Goal: Task Accomplishment & Management: Use online tool/utility

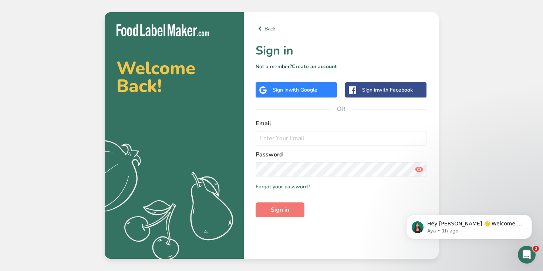
click at [281, 121] on label "Email" at bounding box center [341, 123] width 171 height 9
click at [281, 136] on input "email" at bounding box center [341, 138] width 171 height 15
type input "sotiris.karmis@goldenfoods.com.ro"
click at [287, 209] on span "Sign in" at bounding box center [280, 209] width 19 height 9
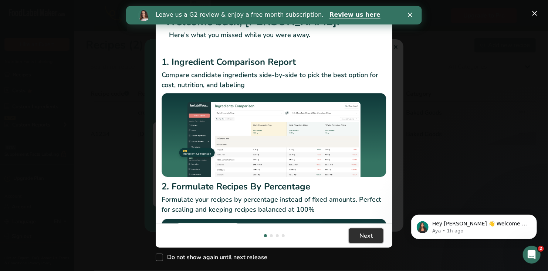
click at [364, 235] on span "Next" at bounding box center [366, 235] width 13 height 9
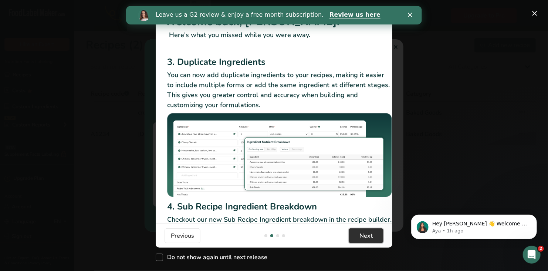
click at [364, 235] on span "Next" at bounding box center [366, 235] width 13 height 9
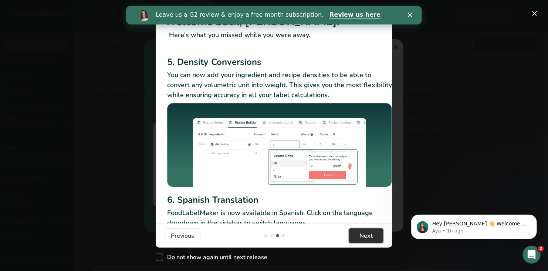
click at [364, 235] on span "Next" at bounding box center [366, 235] width 13 height 9
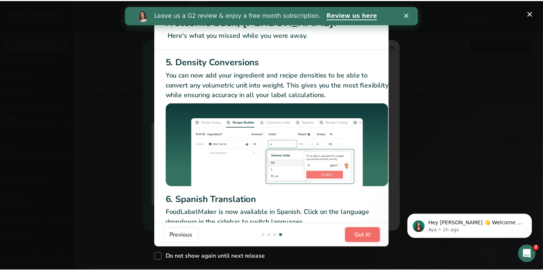
scroll to position [0, 710]
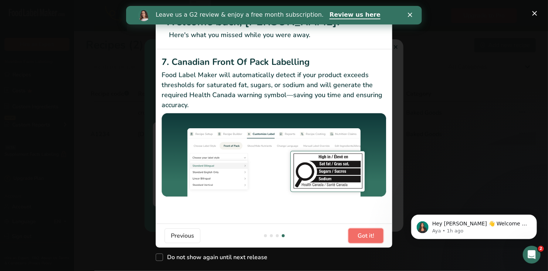
click at [364, 235] on span "Got it!" at bounding box center [366, 235] width 17 height 9
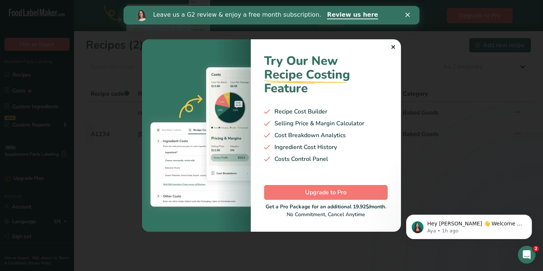
click at [406, 13] on polygon "Close" at bounding box center [408, 15] width 4 height 4
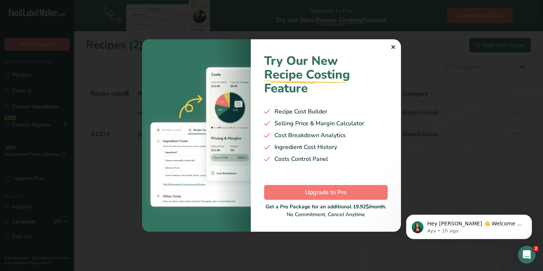
click at [391, 47] on div "✕" at bounding box center [393, 47] width 5 height 9
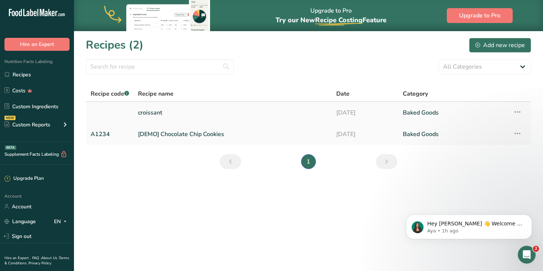
click at [147, 110] on link "croissant" at bounding box center [232, 113] width 189 height 16
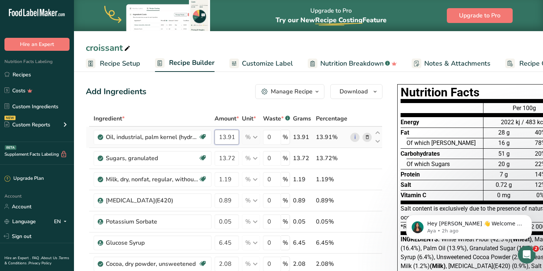
click at [225, 137] on input "13.91" at bounding box center [227, 137] width 24 height 15
click at [232, 136] on input "13.91" at bounding box center [227, 137] width 24 height 15
type input "1"
type input "13.63"
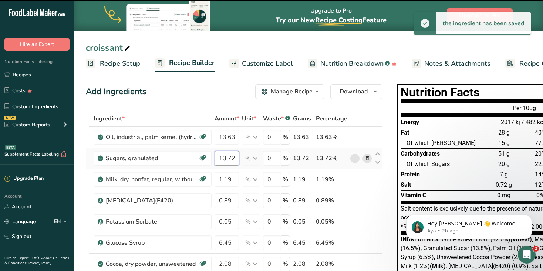
click at [225, 160] on input "13.72" at bounding box center [227, 158] width 24 height 15
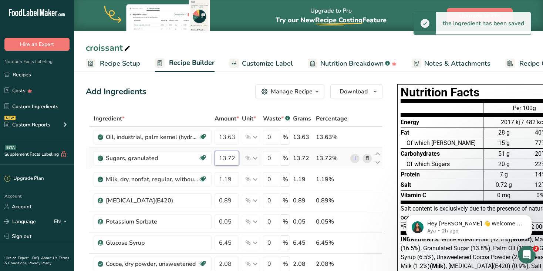
click at [222, 160] on input "13.72" at bounding box center [227, 158] width 24 height 15
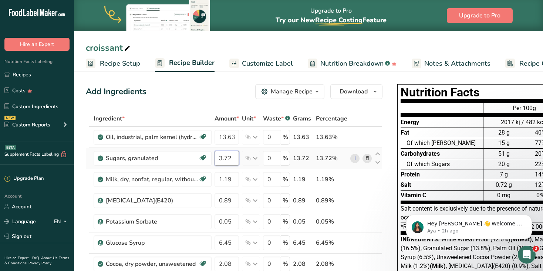
click at [232, 157] on input "3.72" at bounding box center [227, 158] width 24 height 15
type input "3"
type input "13.05"
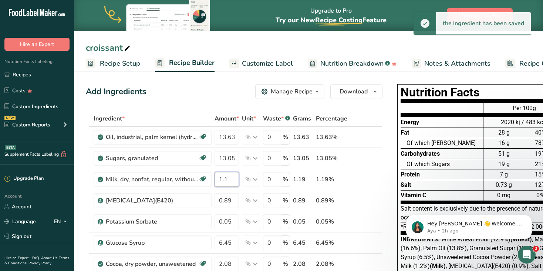
type input "1"
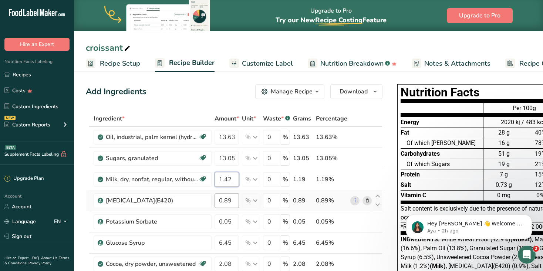
type input "1.42"
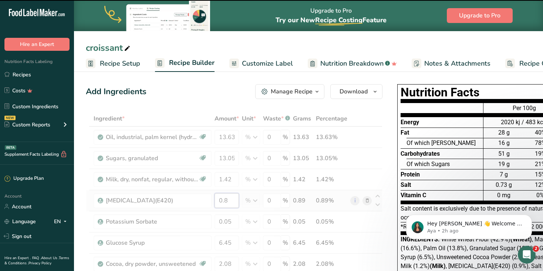
type input "0"
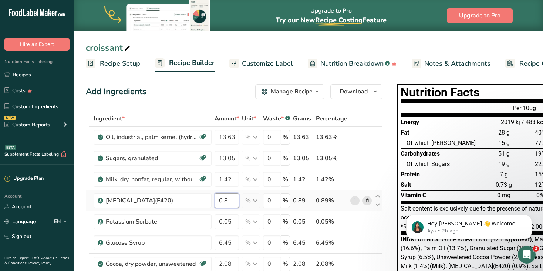
type input "0"
type input "1.06"
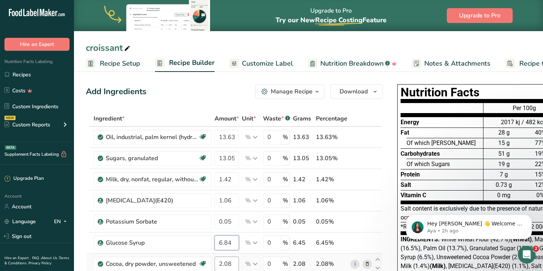
type input "6.84"
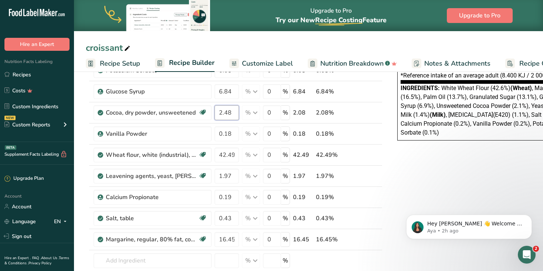
scroll to position [149, 0]
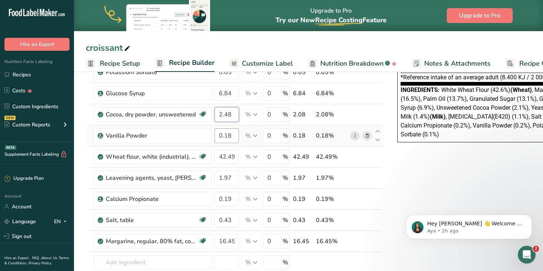
type input "2.48"
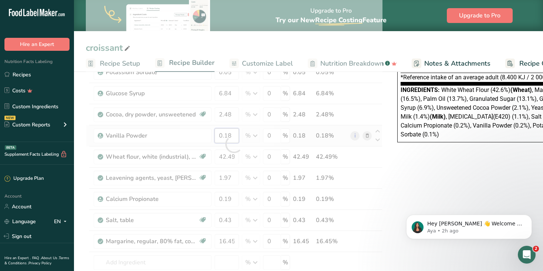
click at [225, 135] on div "Ingredient * Amount * Unit * Waste * .a-a{fill:#347362;}.b-a{fill:#fff;} Grams …" at bounding box center [234, 144] width 297 height 365
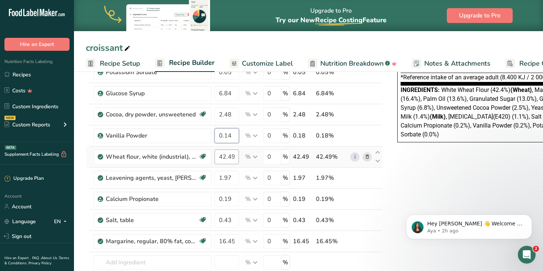
type input "0.14"
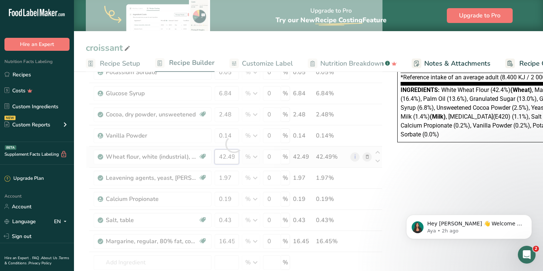
click at [232, 156] on div "Ingredient * Amount * Unit * Waste * .a-a{fill:#347362;}.b-a{fill:#fff;} Grams …" at bounding box center [234, 144] width 297 height 365
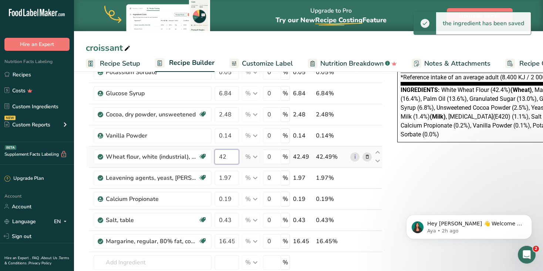
type input "4"
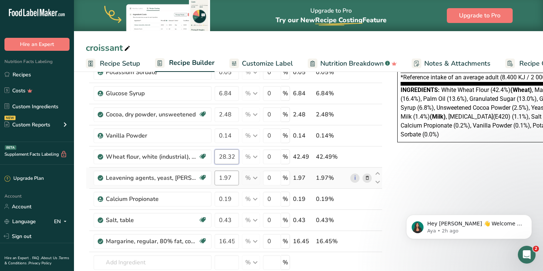
type input "28.32"
click at [226, 176] on div "Ingredient * Amount * Unit * Waste * .a-a{fill:#347362;}.b-a{fill:#fff;} Grams …" at bounding box center [234, 144] width 297 height 365
type input "1.36"
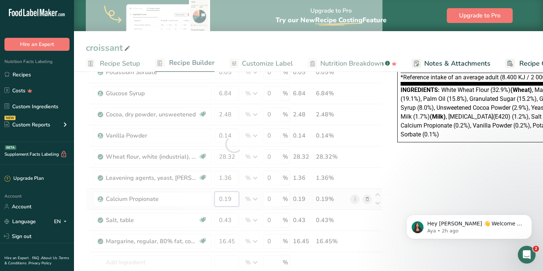
click at [233, 198] on div "Ingredient * Amount * Unit * Waste * .a-a{fill:#347362;}.b-a{fill:#fff;} Grams …" at bounding box center [234, 144] width 297 height 365
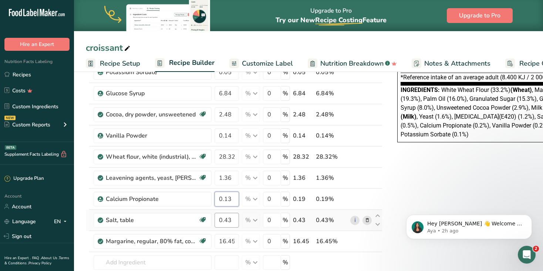
type input "0.13"
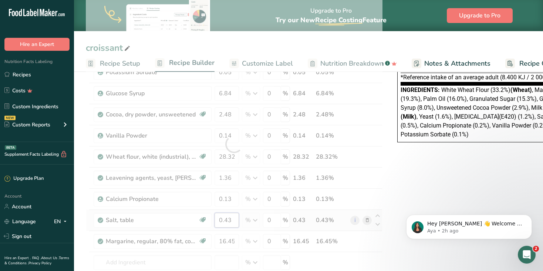
click at [227, 216] on div "Ingredient * Amount * Unit * Waste * .a-a{fill:#347362;}.b-a{fill:#fff;} Grams …" at bounding box center [234, 144] width 297 height 365
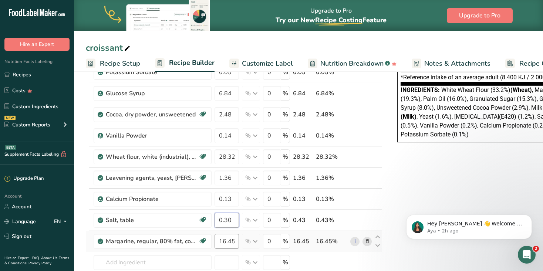
type input "0.30"
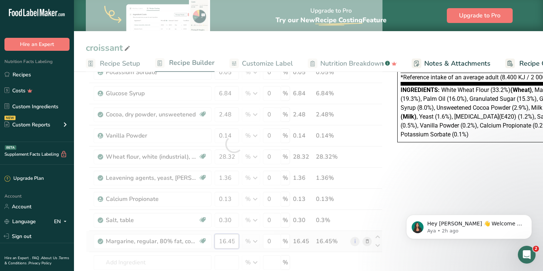
click at [229, 241] on div "Ingredient * Amount * Unit * Waste * .a-a{fill:#347362;}.b-a{fill:#fff;} Grams …" at bounding box center [234, 144] width 297 height 365
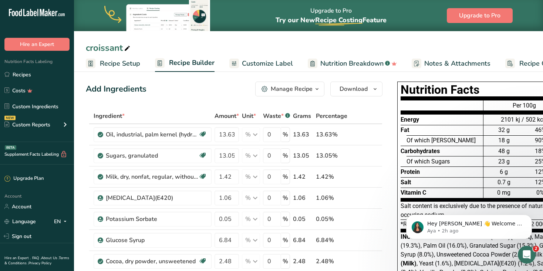
scroll to position [0, 0]
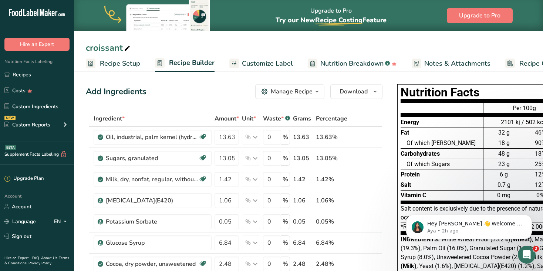
type input "11.36"
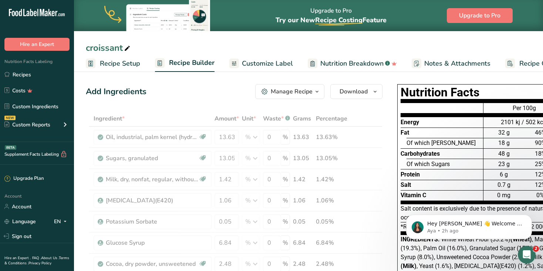
click at [390, 132] on div "Nutrition Facts Energy Fat Of which Saturates Carbohydrates Of which Sugars Pro…" at bounding box center [483, 191] width 192 height 221
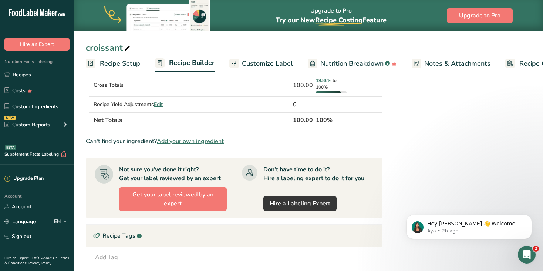
scroll to position [355, 0]
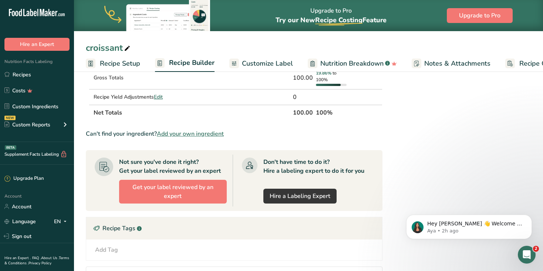
drag, startPoint x: 547, startPoint y: 149, endPoint x: 143, endPoint y: 11, distance: 426.6
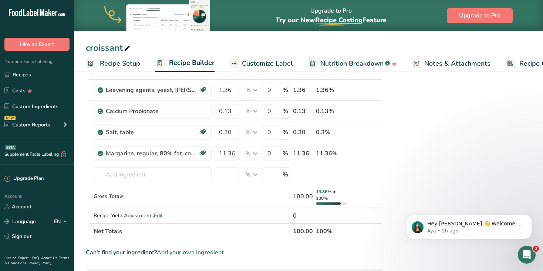
scroll to position [239, 0]
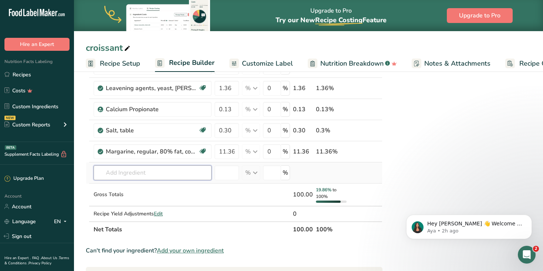
click at [132, 172] on input "text" at bounding box center [153, 172] width 118 height 15
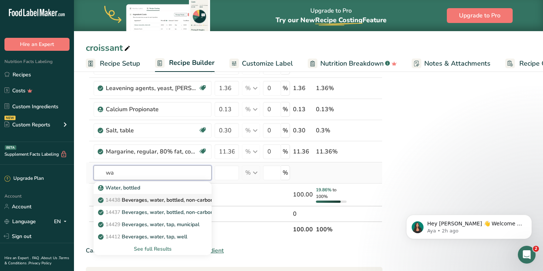
type input "w"
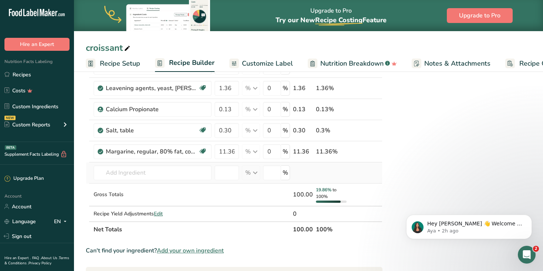
click at [361, 179] on td at bounding box center [361, 172] width 24 height 21
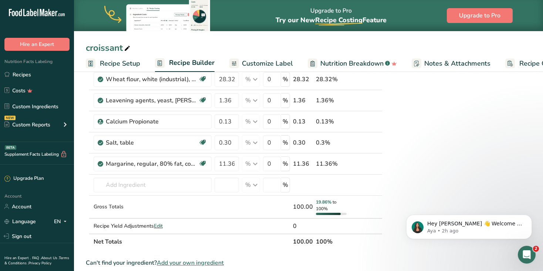
scroll to position [241, 0]
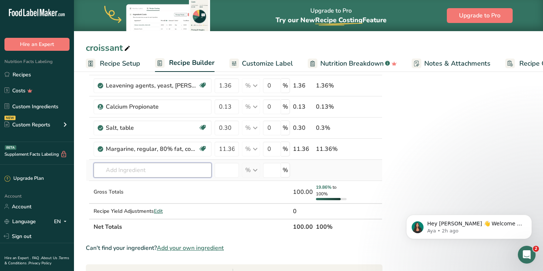
click at [109, 167] on input "text" at bounding box center [153, 169] width 118 height 15
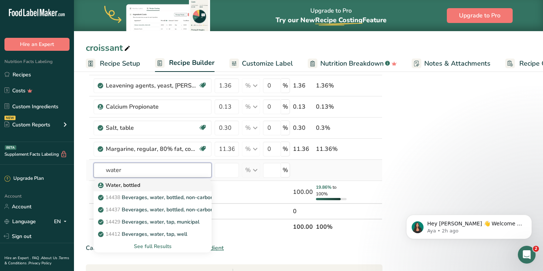
type input "water"
click at [115, 184] on p "Water, bottled" at bounding box center [120, 185] width 41 height 8
type input "Water, bottled"
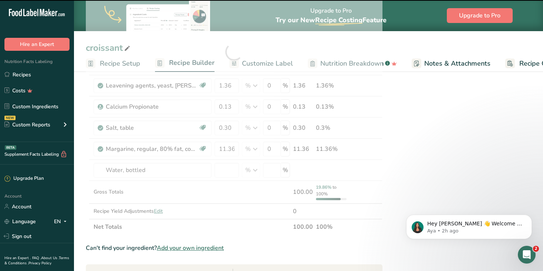
type input "0"
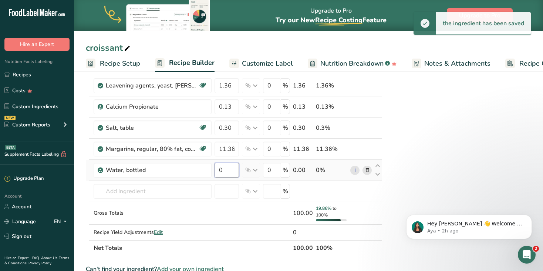
click at [222, 165] on input "0" at bounding box center [227, 169] width 24 height 15
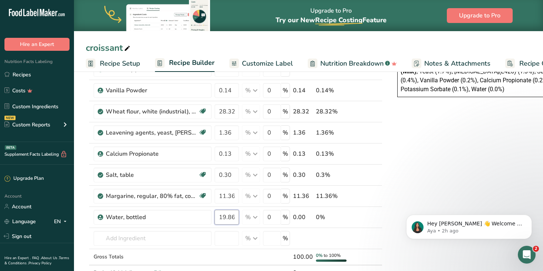
scroll to position [201, 0]
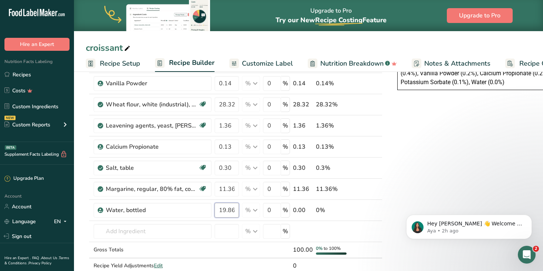
type input "19.86"
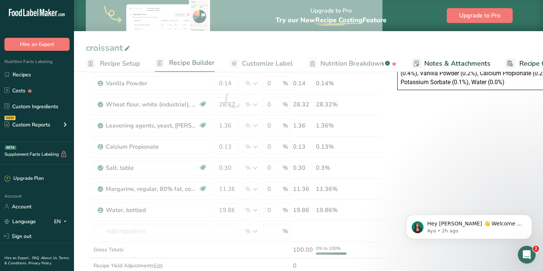
click at [426, 174] on div "Nutrition Facts Energy Fat Of which Saturates Carbohydrates Of which Sugars Pro…" at bounding box center [483, 214] width 192 height 668
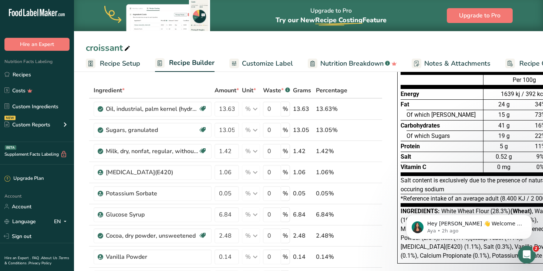
scroll to position [26, 0]
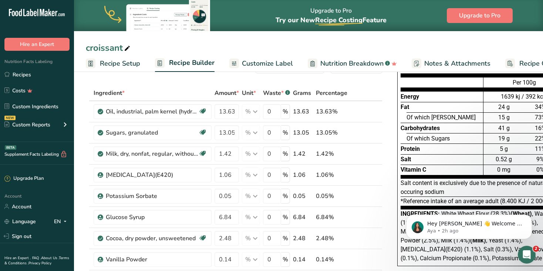
click at [506, 167] on div "0 mg" at bounding box center [504, 169] width 41 height 10
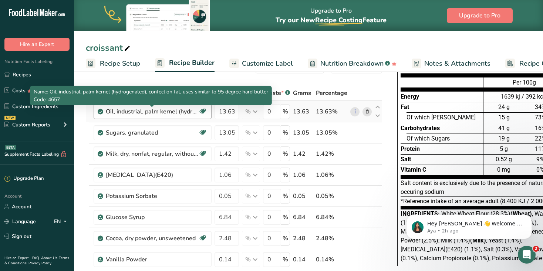
click at [191, 111] on div "Oil, industrial, palm kernel (hydrogenated), confection fat, uses similar to 95…" at bounding box center [152, 111] width 93 height 9
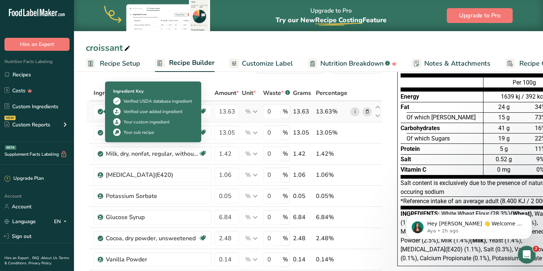
click at [101, 111] on icon at bounding box center [100, 111] width 4 height 7
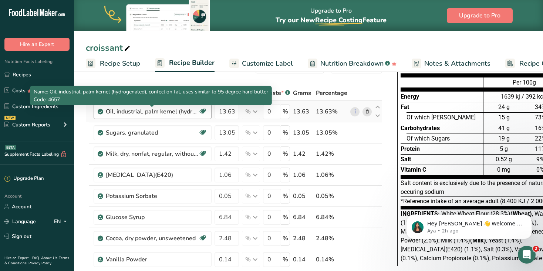
click at [124, 111] on div "Oil, industrial, palm kernel (hydrogenated), confection fat, uses similar to 95…" at bounding box center [152, 111] width 93 height 9
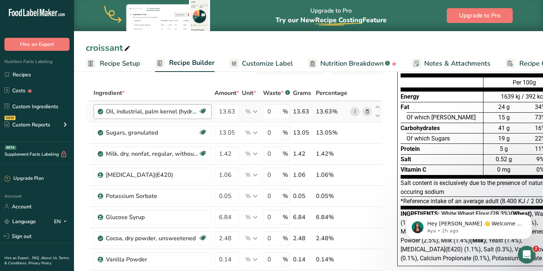
click at [124, 111] on div "Oil, industrial, palm kernel (hydrogenated), confection fat, uses similar to 95…" at bounding box center [152, 111] width 93 height 9
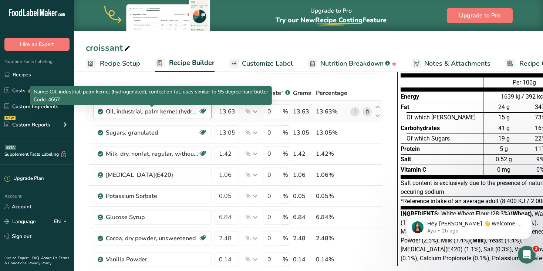
click at [187, 110] on div "Oil, industrial, palm kernel (hydrogenated), confection fat, uses similar to 95…" at bounding box center [152, 111] width 93 height 9
click at [114, 114] on div "Oil, industrial, palm kernel (hydrogenated), confection fat, uses similar to 95…" at bounding box center [152, 111] width 93 height 9
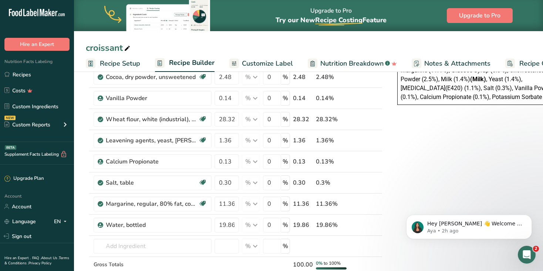
scroll to position [188, 0]
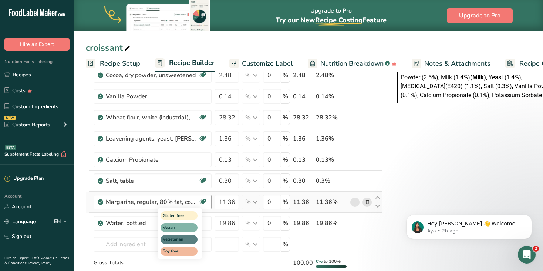
click at [202, 201] on icon at bounding box center [202, 201] width 7 height 11
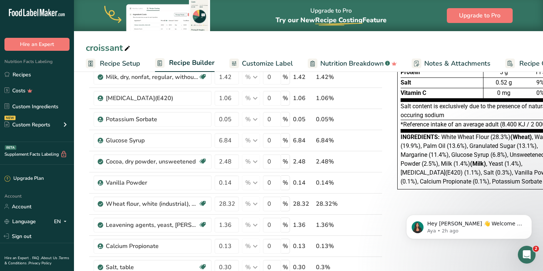
scroll to position [104, 0]
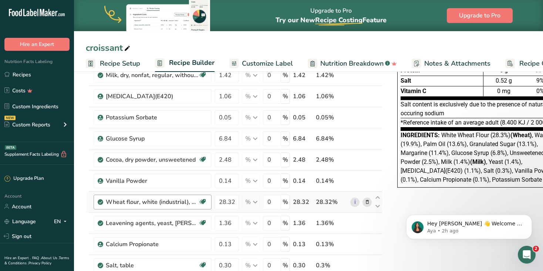
click at [182, 206] on div "Wheat flour, white (industrial), 13% protein, bleached, unenriched Dairy free V…" at bounding box center [153, 201] width 118 height 15
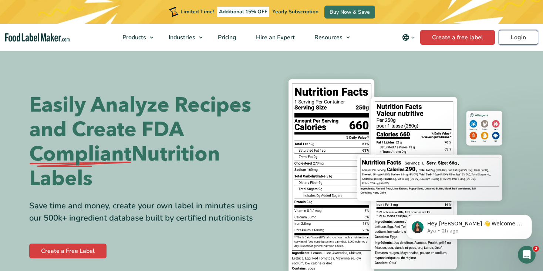
click at [516, 34] on link "Login" at bounding box center [519, 37] width 40 height 15
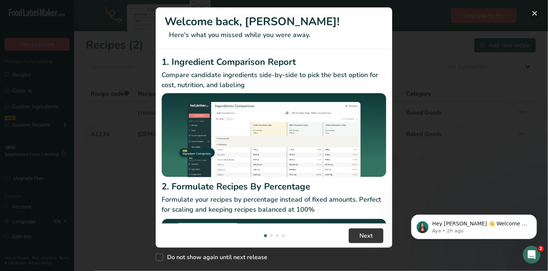
click at [534, 13] on button "New Features" at bounding box center [535, 13] width 12 height 12
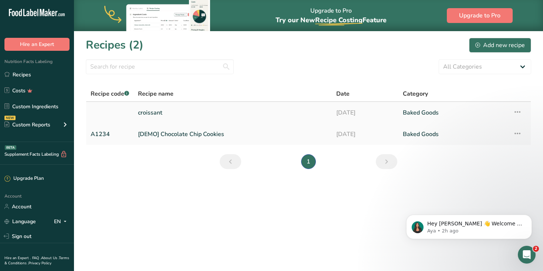
click at [163, 112] on link "croissant" at bounding box center [232, 113] width 189 height 16
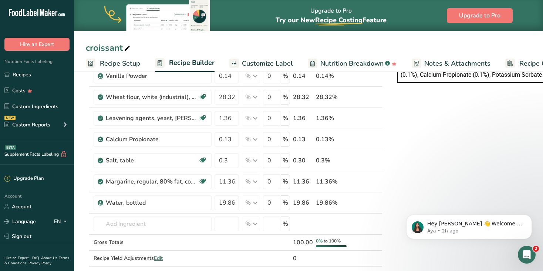
scroll to position [216, 0]
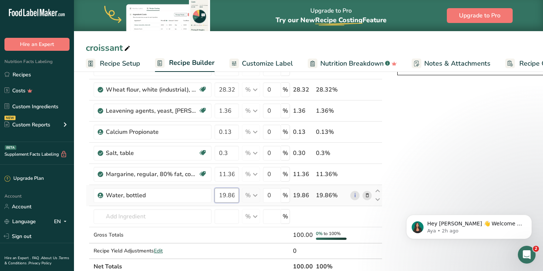
click at [235, 192] on input "19.86" at bounding box center [227, 195] width 24 height 15
type input "1"
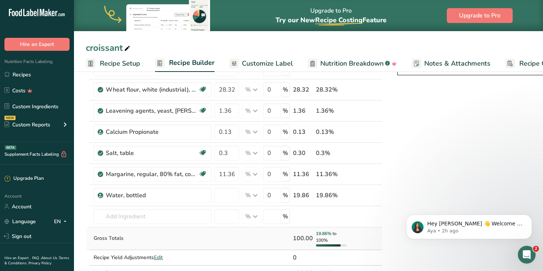
type input "0"
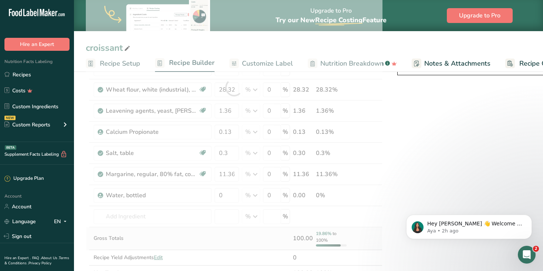
click at [237, 235] on div "Ingredient * Amount * Unit * Waste * .a-a{fill:#347362;}.b-a{fill:#fff;} Grams …" at bounding box center [234, 88] width 297 height 386
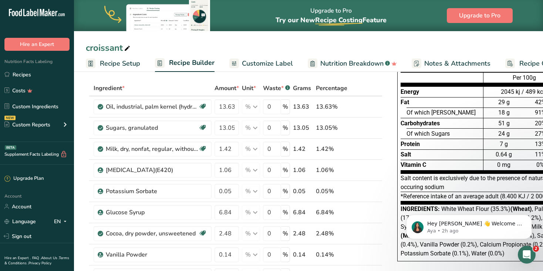
scroll to position [33, 0]
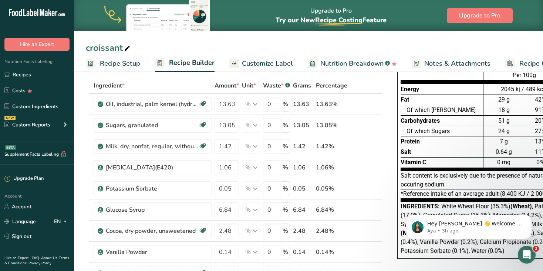
click at [403, 246] on body "Hey [PERSON_NAME] 👋 Welcome to Food Label Maker🙌 Take a look around! If you hav…" at bounding box center [469, 225] width 142 height 46
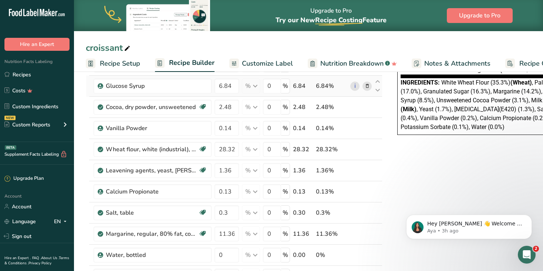
scroll to position [166, 0]
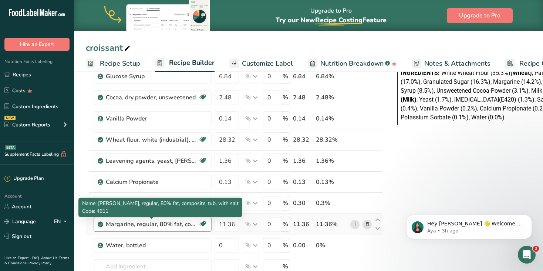
click at [174, 221] on div "Margarine, regular, 80% fat, composite, tub, with salt" at bounding box center [152, 223] width 93 height 9
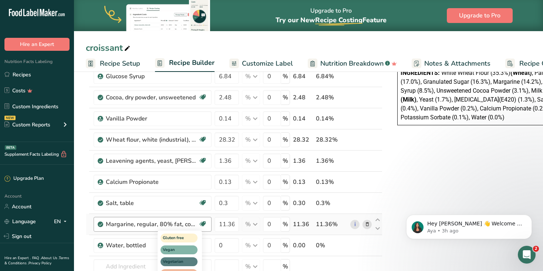
click at [206, 223] on span at bounding box center [202, 223] width 9 height 9
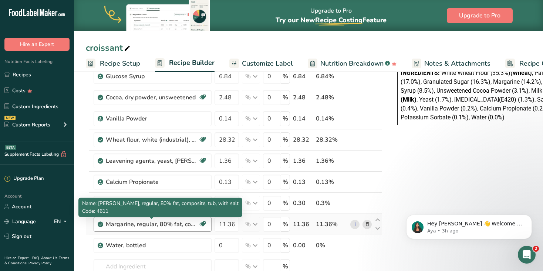
click at [191, 222] on div "Margarine, regular, 80% fat, composite, tub, with salt" at bounding box center [152, 223] width 93 height 9
click at [114, 222] on div "Margarine, regular, 80% fat, composite, tub, with salt" at bounding box center [152, 223] width 93 height 9
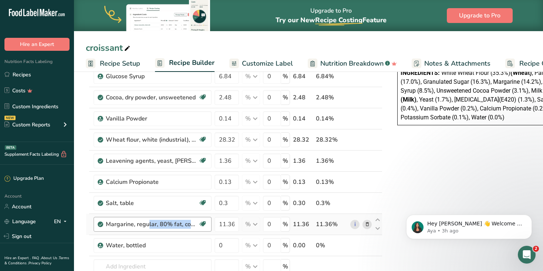
drag, startPoint x: 106, startPoint y: 222, endPoint x: 210, endPoint y: 224, distance: 104.0
click at [210, 224] on div "Margarine, regular, 80% fat, composite, tub, with salt Gluten free Vegan Vegeta…" at bounding box center [153, 223] width 118 height 15
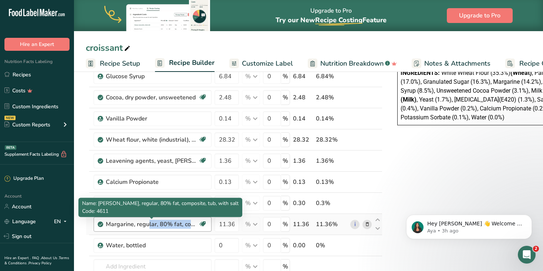
click at [194, 223] on div "Margarine, regular, 80% fat, composite, tub, with salt" at bounding box center [152, 223] width 93 height 9
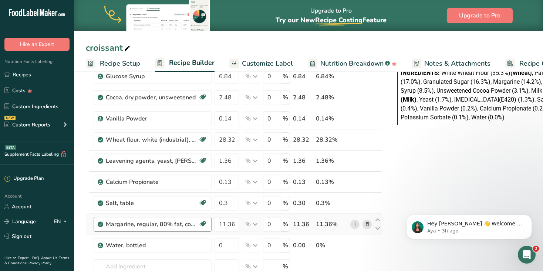
click at [189, 224] on div "Margarine, regular, 80% fat, composite, tub, with salt" at bounding box center [152, 223] width 93 height 9
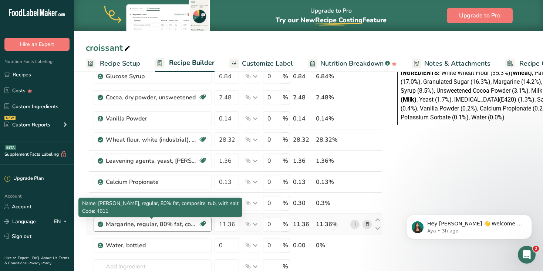
drag, startPoint x: 189, startPoint y: 224, endPoint x: 177, endPoint y: 223, distance: 11.5
click at [177, 223] on div "Margarine, regular, 80% fat, composite, tub, with salt" at bounding box center [152, 223] width 93 height 9
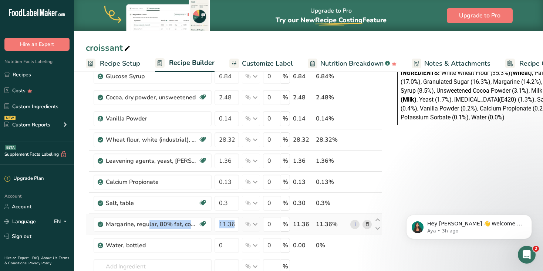
drag, startPoint x: 105, startPoint y: 222, endPoint x: 247, endPoint y: 218, distance: 141.4
click at [247, 218] on tr "Margarine, regular, 80% fat, composite, tub, with salt Gluten free Vegan Vegeta…" at bounding box center [234, 224] width 296 height 21
click at [366, 221] on icon at bounding box center [367, 224] width 5 height 8
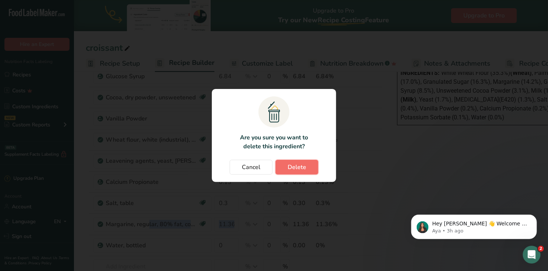
click at [292, 165] on span "Delete" at bounding box center [297, 166] width 19 height 9
type input "0"
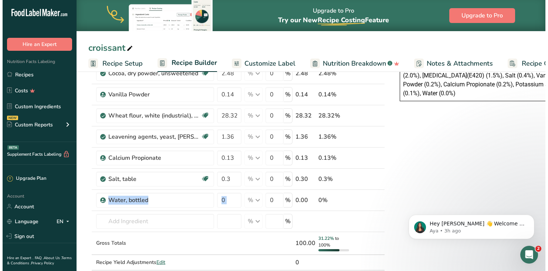
scroll to position [197, 0]
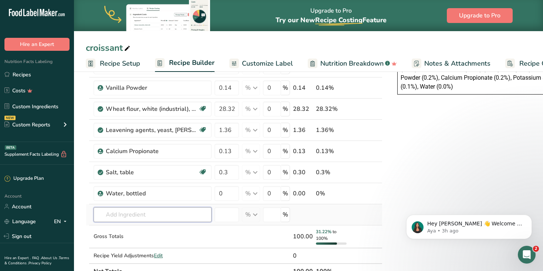
click at [104, 214] on input "text" at bounding box center [153, 214] width 118 height 15
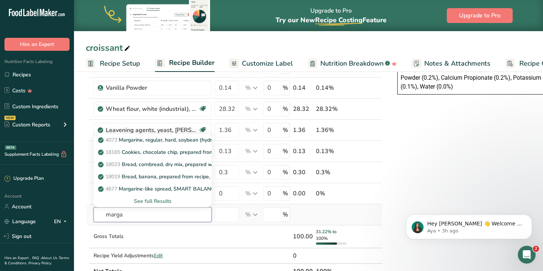
type input "marga"
click at [159, 201] on div "See full Results" at bounding box center [153, 201] width 106 height 8
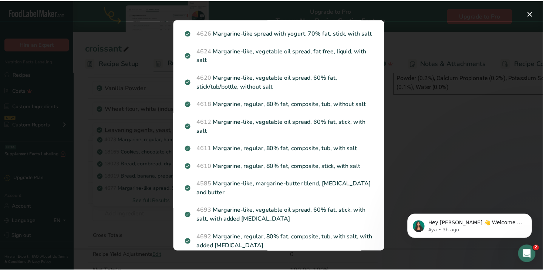
scroll to position [668, 0]
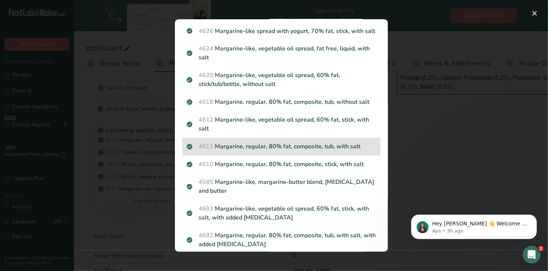
click at [342, 151] on p "4611 Margarine, regular, 80% fat, composite, tub, with salt" at bounding box center [281, 146] width 189 height 9
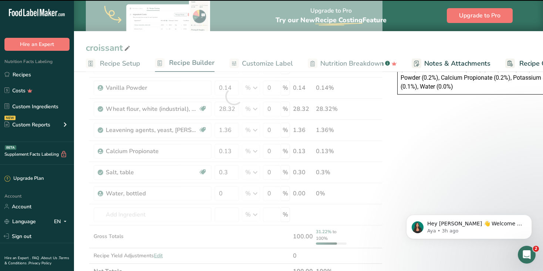
type input "0"
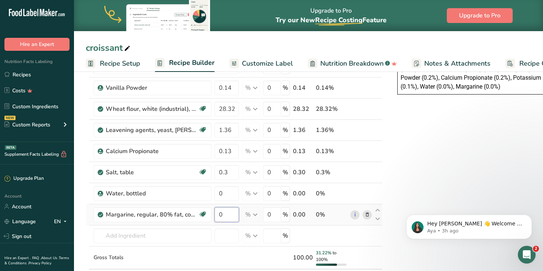
click at [223, 207] on input "0" at bounding box center [227, 214] width 24 height 15
type input "11.36"
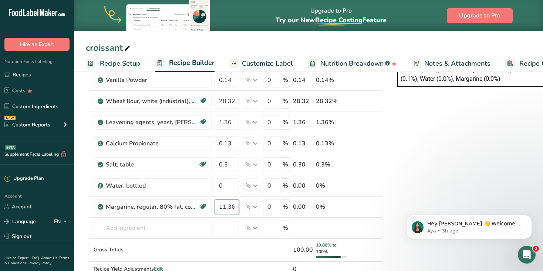
scroll to position [211, 0]
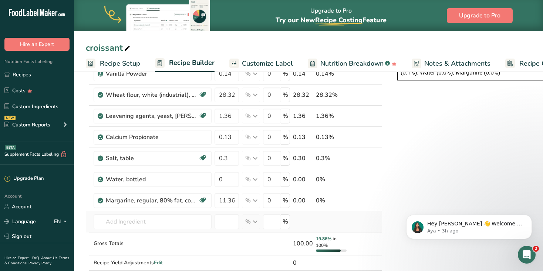
click at [355, 218] on div "Ingredient * Amount * Unit * Waste * .a-a{fill:#347362;}.b-a{fill:#fff;} Grams …" at bounding box center [234, 93] width 297 height 386
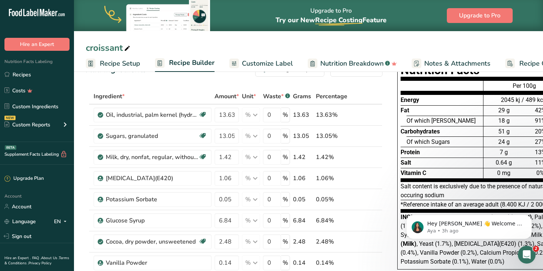
scroll to position [21, 0]
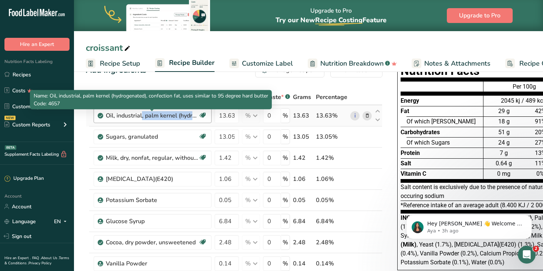
drag, startPoint x: 106, startPoint y: 115, endPoint x: 183, endPoint y: 118, distance: 77.0
click at [182, 118] on div "Oil, industrial, palm kernel (hydrogenated), confection fat, uses similar to 95…" at bounding box center [152, 115] width 93 height 9
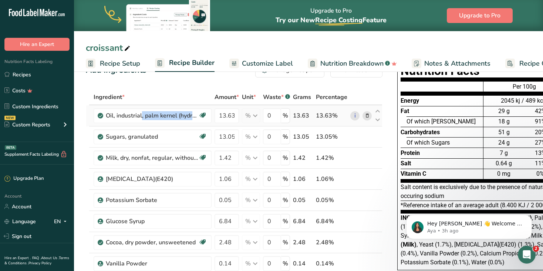
click at [365, 114] on icon at bounding box center [367, 116] width 5 height 8
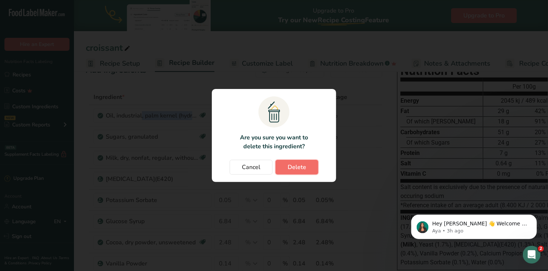
click at [299, 163] on span "Delete" at bounding box center [297, 166] width 19 height 9
type input "13.05"
type input "1.42"
type input "1.06"
type input "0.05"
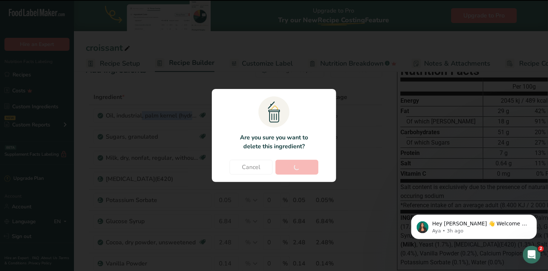
type input "6.84"
type input "2.48"
type input "0.14"
type input "28.32"
type input "1.36"
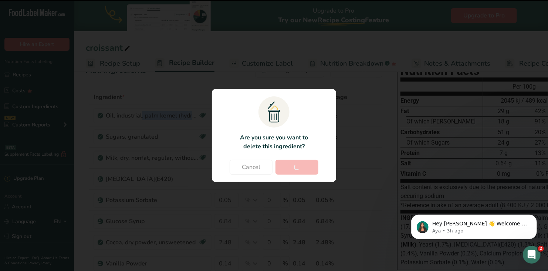
type input "0.13"
type input "0.3"
type input "0"
type input "11.36"
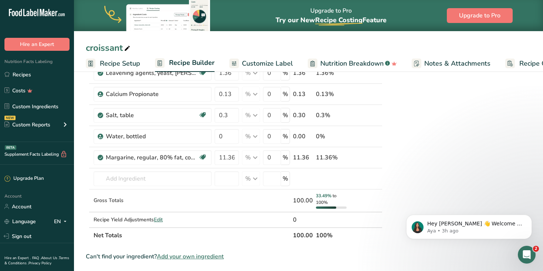
scroll to position [234, 0]
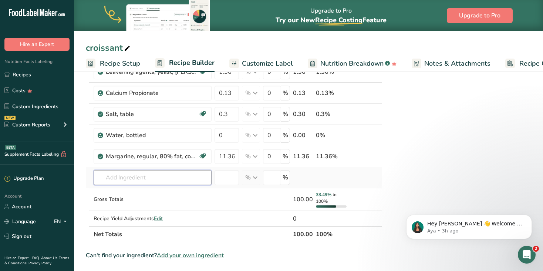
click at [111, 178] on input "text" at bounding box center [153, 177] width 118 height 15
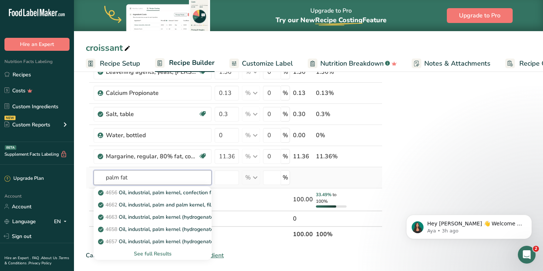
type input "palm fat"
click at [155, 252] on div "See full Results" at bounding box center [153, 253] width 106 height 8
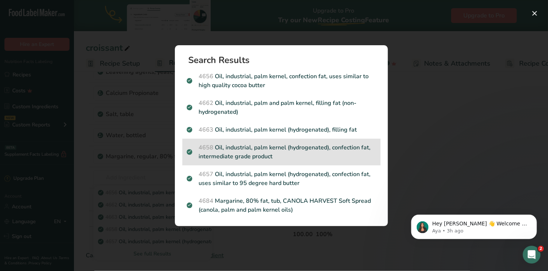
click at [260, 149] on p "4658 Oil, industrial, palm kernel (hydrogenated), confection fat, intermediate …" at bounding box center [281, 152] width 189 height 18
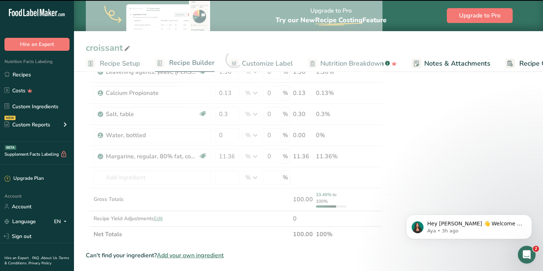
type input "0"
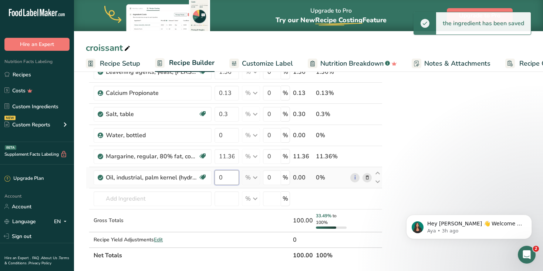
click at [226, 176] on input "0" at bounding box center [227, 177] width 24 height 15
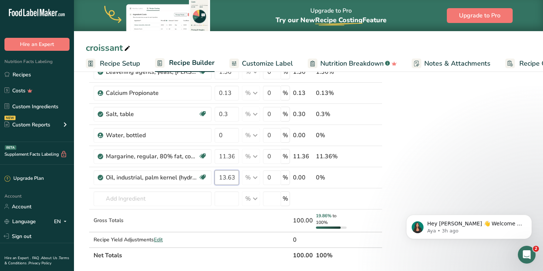
type input "13.63"
click at [408, 161] on div "Nutrition Facts Energy Fat Of which Saturates Carbohydrates Of which Sugars Pro…" at bounding box center [483, 184] width 192 height 674
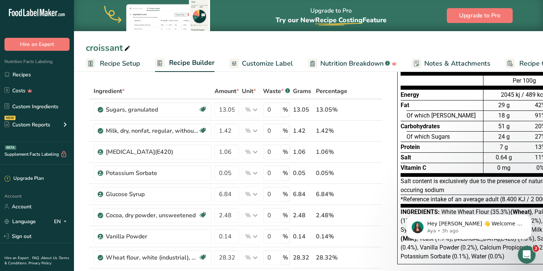
scroll to position [19, 0]
